Goal: Task Accomplishment & Management: Manage account settings

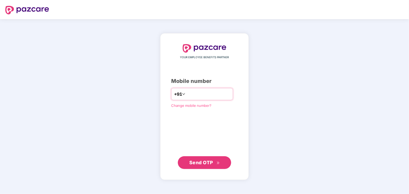
click at [190, 92] on input "number" at bounding box center [208, 94] width 44 height 9
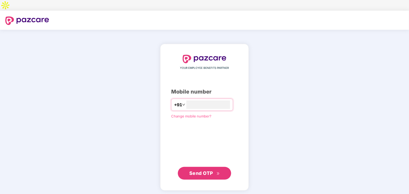
type input "**********"
click at [201, 171] on span "Send OTP" at bounding box center [201, 174] width 24 height 6
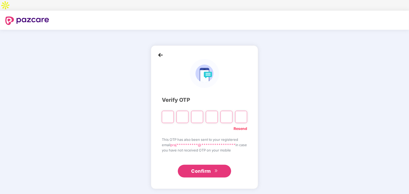
type input "*"
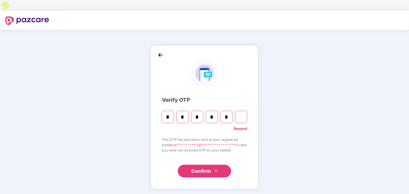
type input "*"
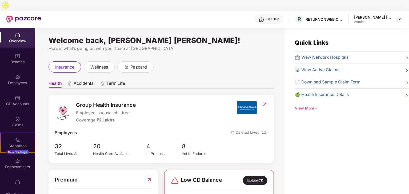
click at [183, 62] on div "insurance wellness pazcard" at bounding box center [160, 67] width 225 height 11
click at [277, 120] on div "Welcome back, Prajakta Subhash Sidam! Here is what’s going on with your team at…" at bounding box center [159, 120] width 249 height 184
click at [20, 70] on div "Employees" at bounding box center [17, 80] width 35 height 20
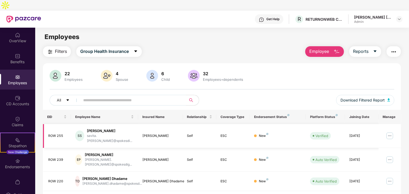
click at [389, 132] on img at bounding box center [389, 136] width 9 height 9
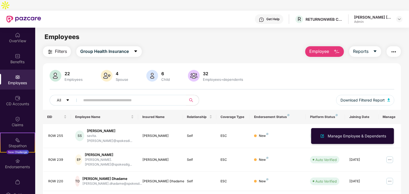
click at [292, 95] on div "All Download Filtered Report" at bounding box center [222, 102] width 344 height 15
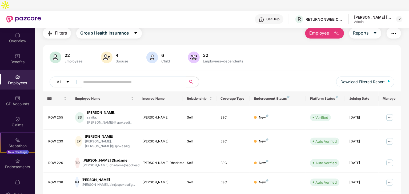
scroll to position [27, 0]
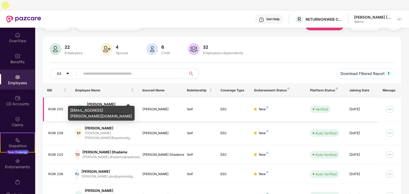
click at [108, 107] on div "savita.sachan@spokesdi..." at bounding box center [110, 112] width 47 height 10
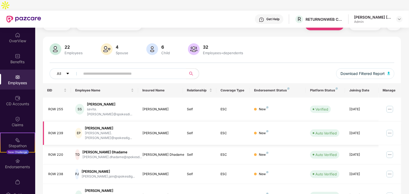
click at [388, 129] on img at bounding box center [389, 133] width 9 height 9
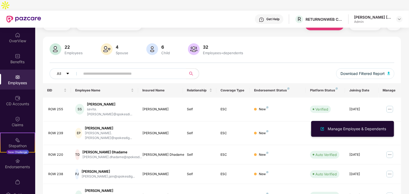
click at [390, 137] on ul "Manage Employee & Dependents" at bounding box center [352, 129] width 83 height 16
click at [403, 137] on div "Filters Group Health Insurance Employee Reports 22 Employees 4 Spouse 6 Child 3…" at bounding box center [221, 177] width 373 height 314
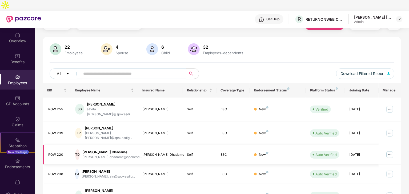
click at [389, 151] on img at bounding box center [389, 155] width 9 height 9
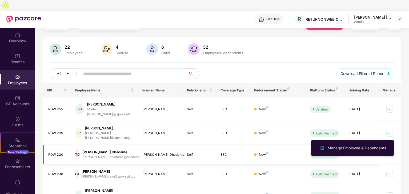
click at [389, 151] on img at bounding box center [389, 155] width 9 height 9
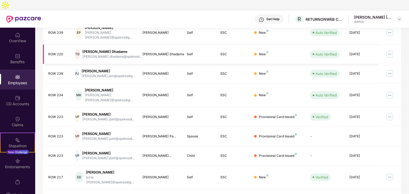
scroll to position [132, 0]
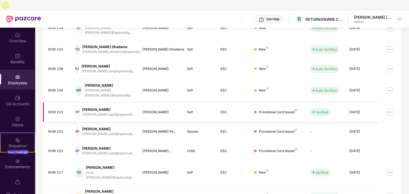
click at [389, 108] on img at bounding box center [389, 112] width 9 height 9
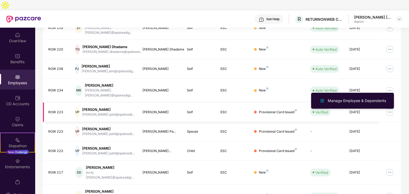
click at [389, 108] on img at bounding box center [389, 112] width 9 height 9
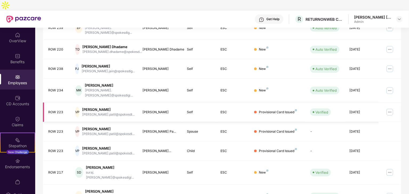
click at [266, 110] on div "Provisional Card Issued" at bounding box center [278, 112] width 38 height 5
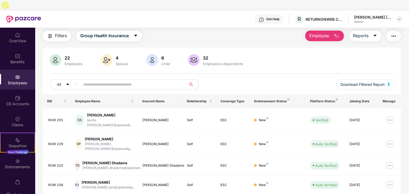
scroll to position [0, 0]
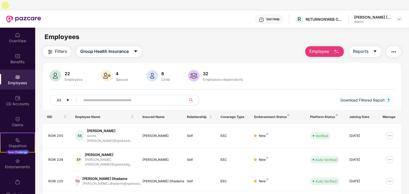
click at [396, 46] on button "button" at bounding box center [393, 51] width 14 height 11
